Goal: Task Accomplishment & Management: Use online tool/utility

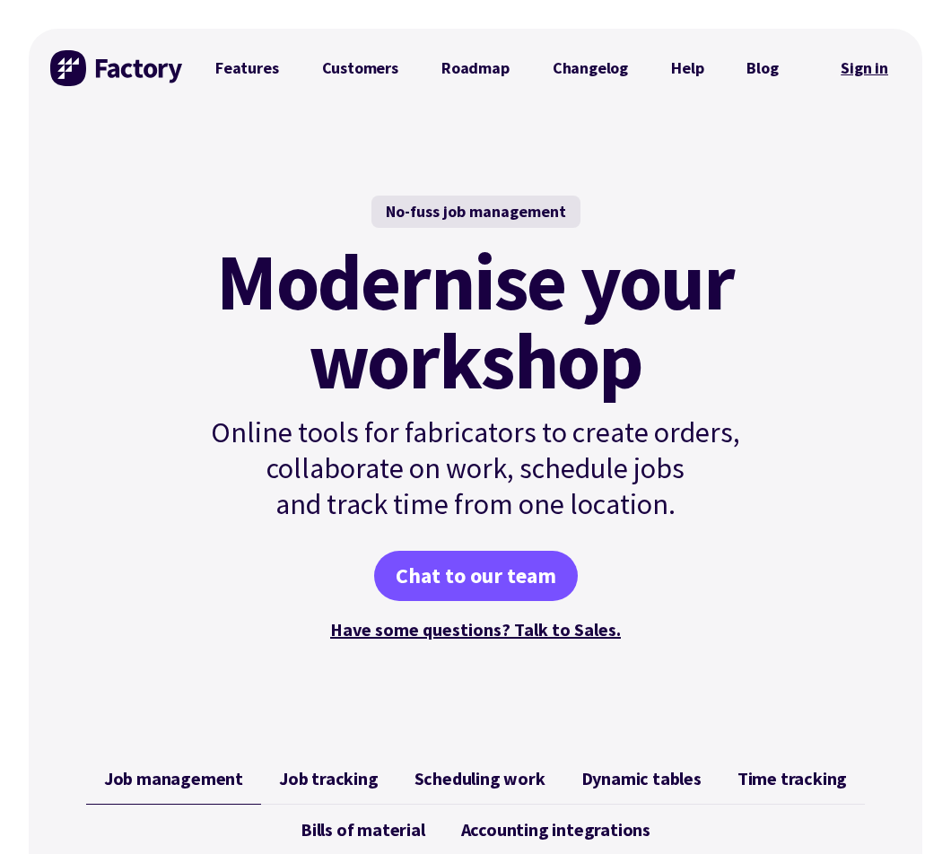
click at [856, 71] on link "Sign in" at bounding box center [864, 68] width 73 height 41
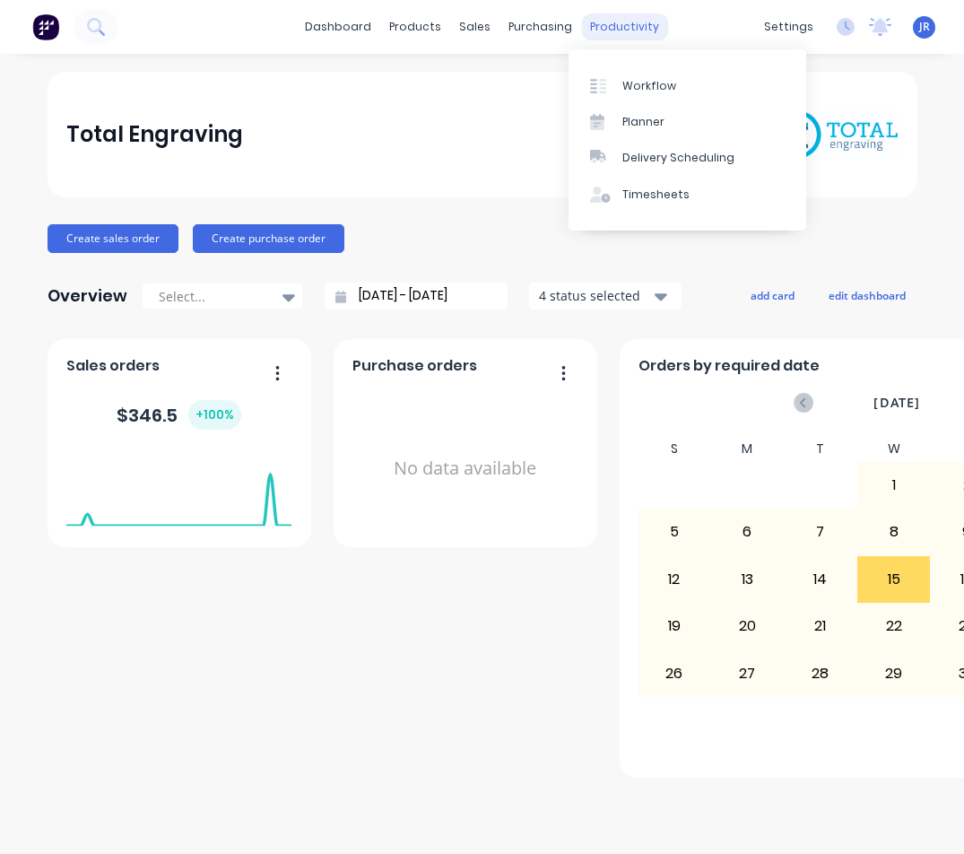
click at [617, 19] on div "productivity" at bounding box center [624, 26] width 87 height 27
click at [619, 74] on link "Workflow" at bounding box center [688, 85] width 238 height 36
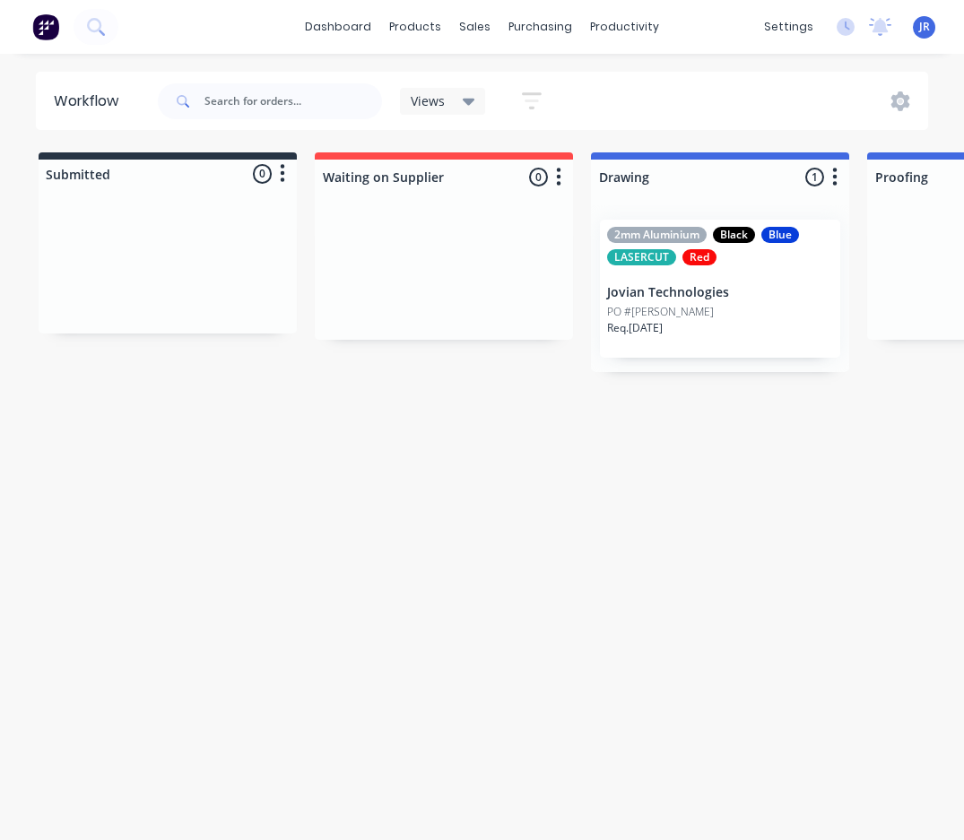
click at [655, 318] on div "PO #[PERSON_NAME]" at bounding box center [720, 312] width 226 height 16
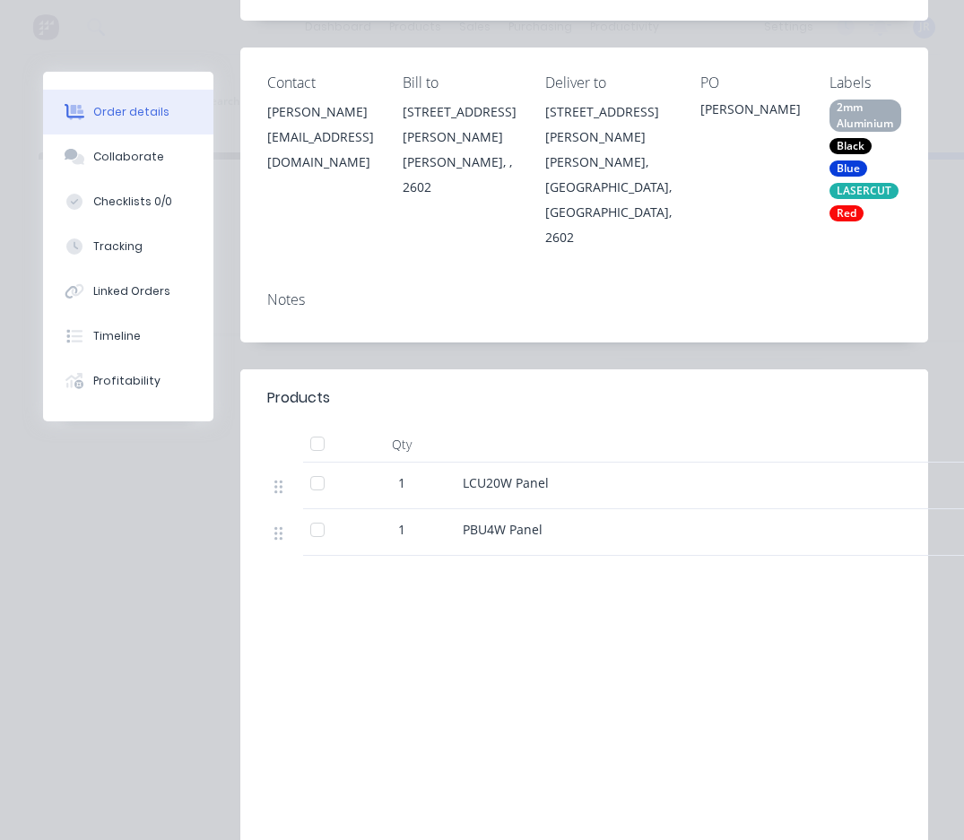
scroll to position [385, 0]
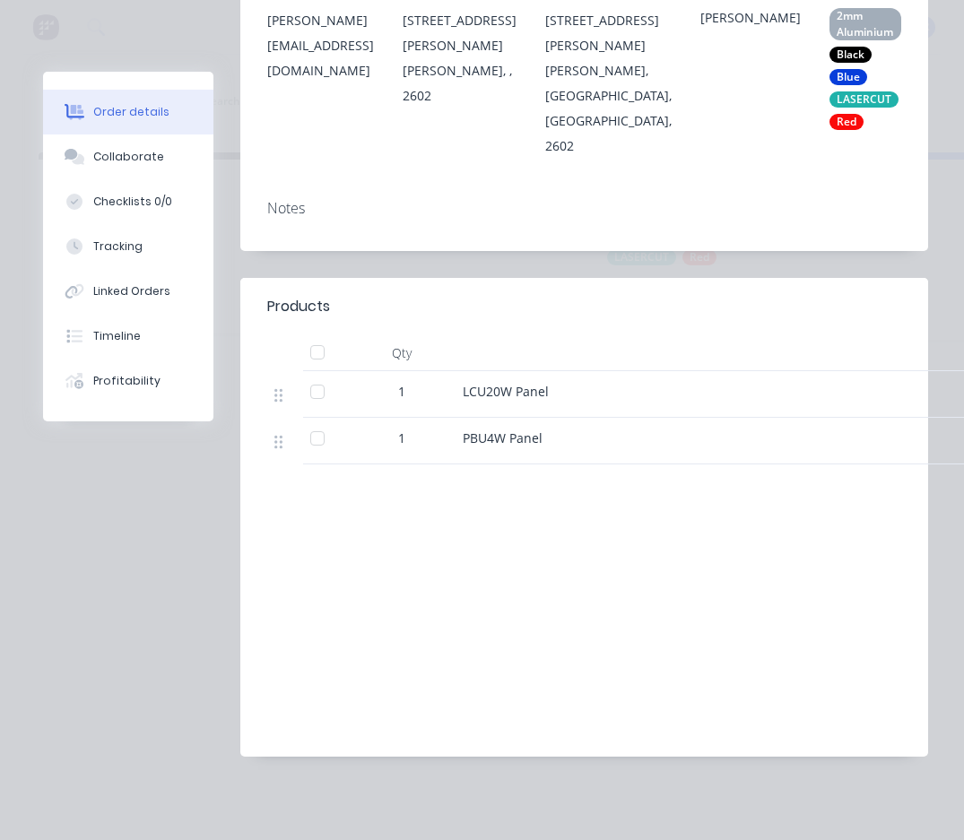
click at [317, 391] on div at bounding box center [318, 392] width 36 height 36
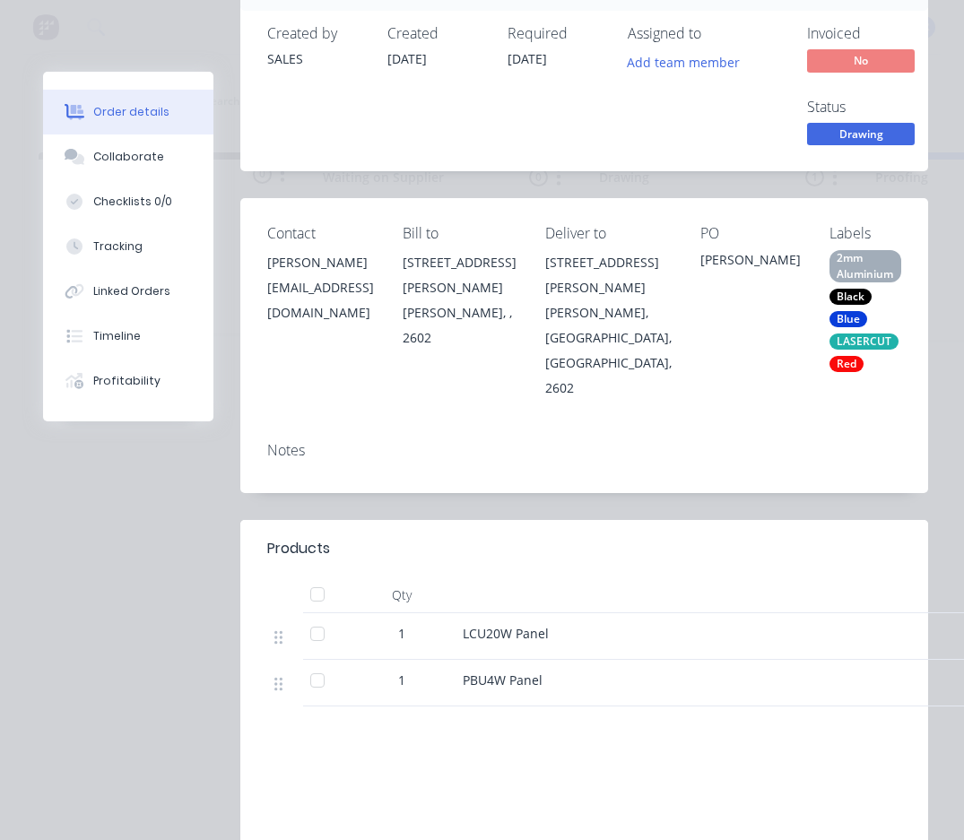
scroll to position [116, 0]
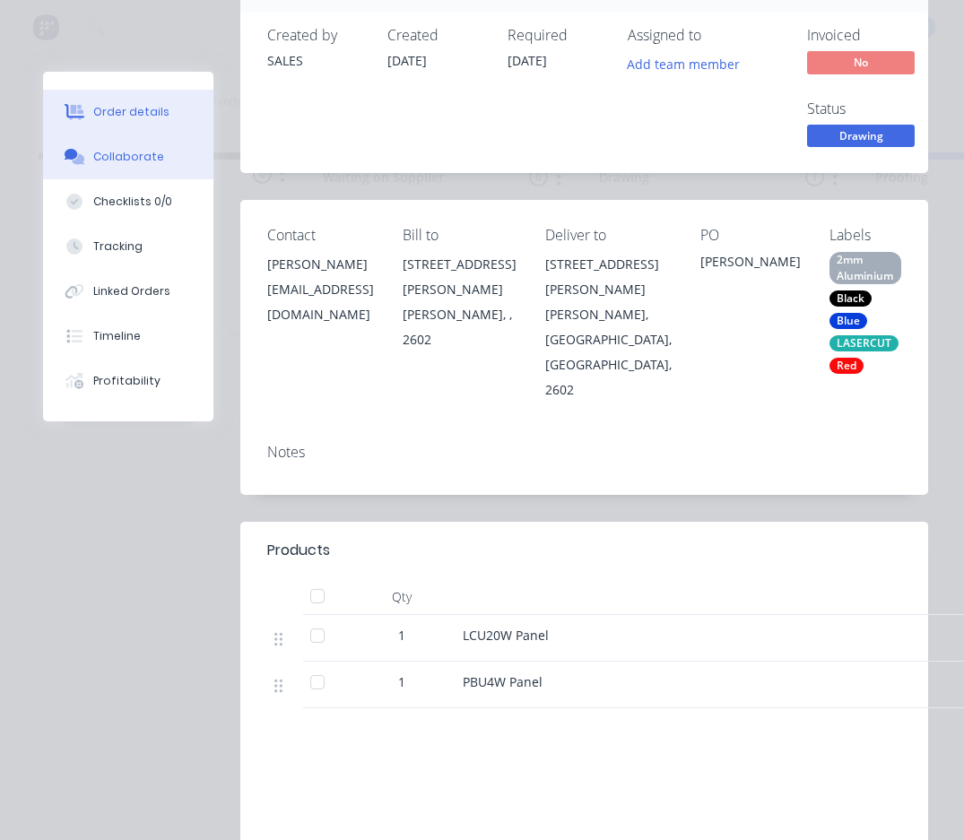
click at [135, 150] on div "Collaborate" at bounding box center [128, 157] width 71 height 16
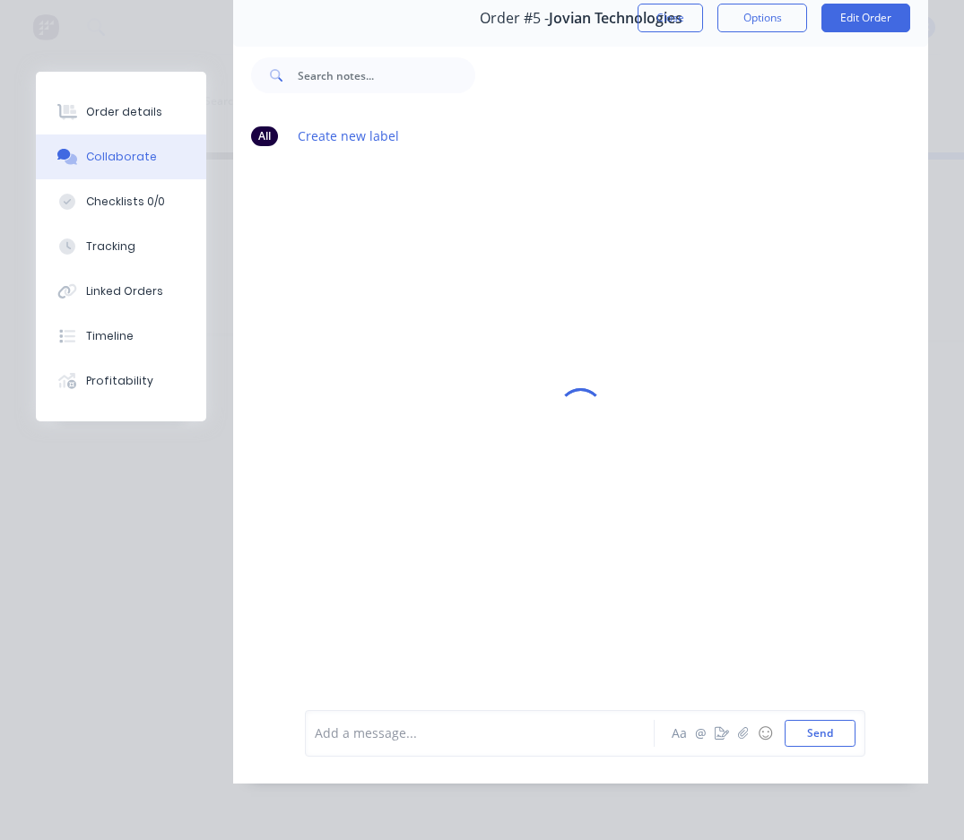
scroll to position [0, 0]
